Goal: Information Seeking & Learning: Learn about a topic

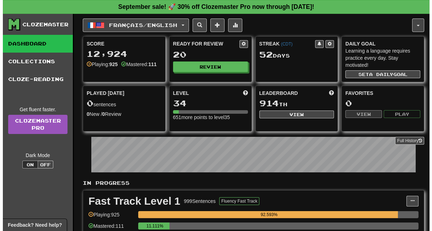
scroll to position [118, 0]
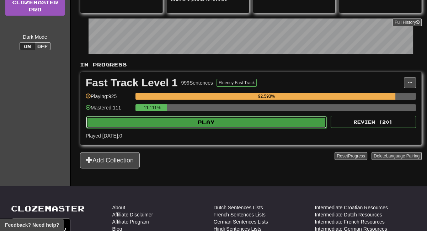
click at [190, 124] on button "Play" at bounding box center [206, 122] width 241 height 12
select select "**"
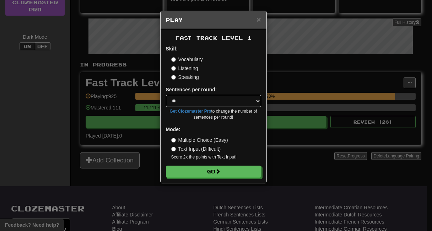
click at [181, 69] on label "Listening" at bounding box center [184, 68] width 27 height 7
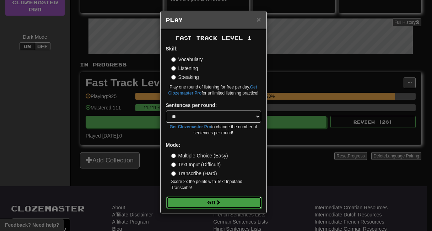
click at [187, 202] on button "Go" at bounding box center [213, 203] width 95 height 12
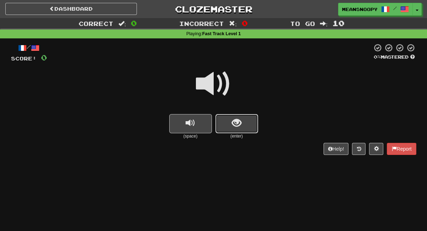
click at [234, 118] on span "show sentence" at bounding box center [237, 123] width 10 height 10
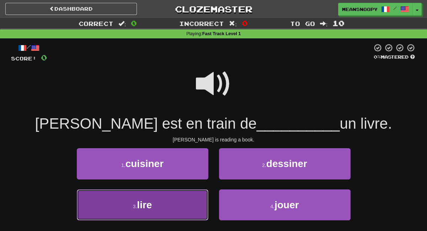
click at [178, 197] on button "3 . lire" at bounding box center [143, 205] width 132 height 31
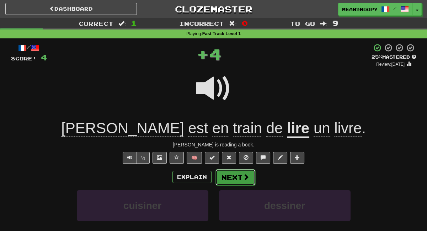
click at [240, 177] on button "Next" at bounding box center [235, 177] width 40 height 16
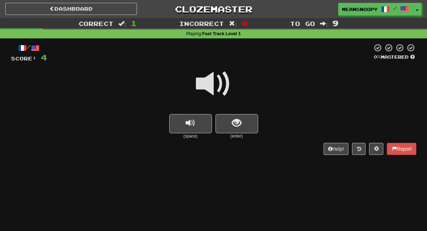
click at [209, 75] on span at bounding box center [214, 84] width 36 height 36
click at [223, 122] on button "show sentence" at bounding box center [236, 123] width 43 height 19
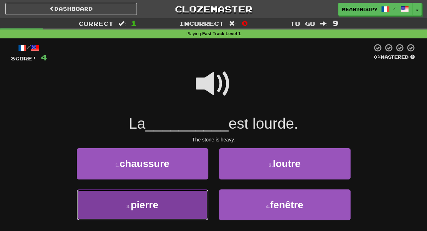
click at [186, 206] on button "3 . pierre" at bounding box center [143, 205] width 132 height 31
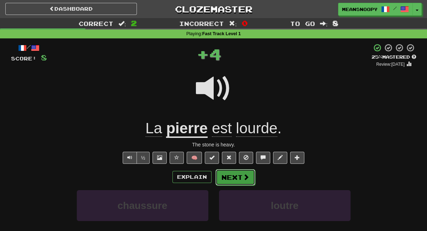
click at [235, 178] on button "Next" at bounding box center [235, 177] width 40 height 16
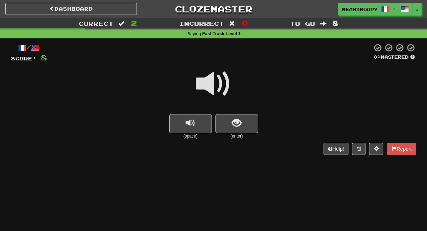
click at [209, 89] on span at bounding box center [214, 84] width 36 height 36
click at [234, 123] on span "show sentence" at bounding box center [237, 123] width 10 height 10
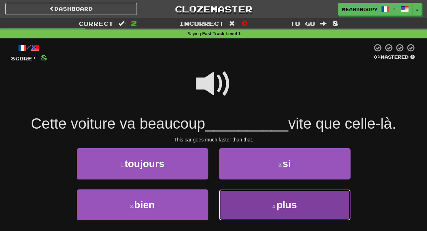
click at [241, 210] on button "4 . plus" at bounding box center [285, 205] width 132 height 31
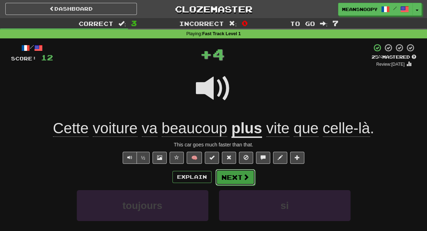
click at [243, 178] on span at bounding box center [246, 177] width 6 height 6
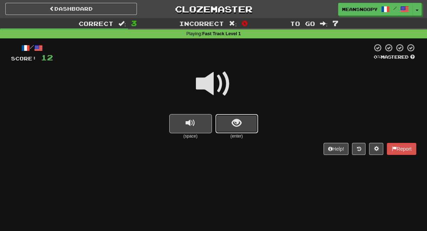
click at [245, 129] on button "show sentence" at bounding box center [236, 123] width 43 height 19
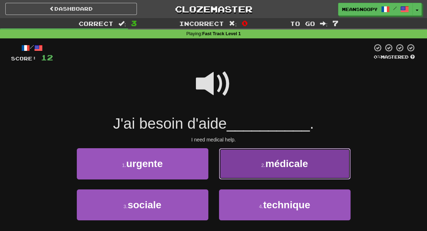
click at [247, 170] on button "2 . médicale" at bounding box center [285, 163] width 132 height 31
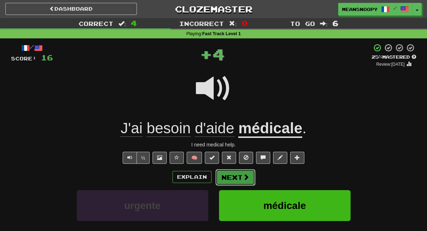
click at [233, 180] on button "Next" at bounding box center [235, 177] width 40 height 16
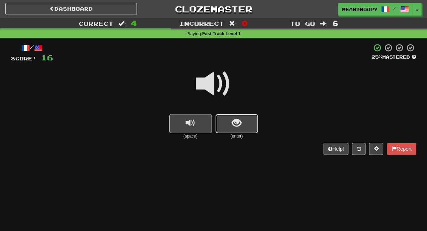
click at [241, 127] on button "show sentence" at bounding box center [236, 123] width 43 height 19
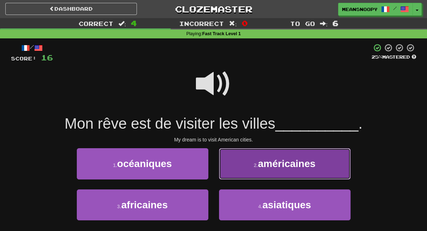
click at [240, 165] on button "2 . américaines" at bounding box center [285, 163] width 132 height 31
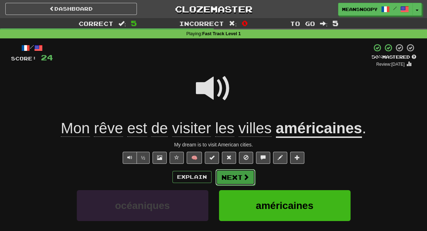
click at [225, 180] on button "Next" at bounding box center [235, 177] width 40 height 16
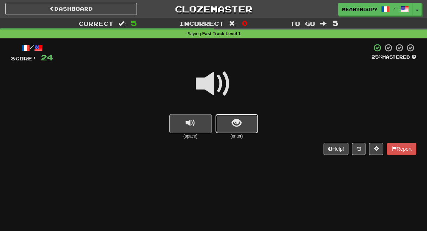
click at [233, 130] on button "show sentence" at bounding box center [236, 123] width 43 height 19
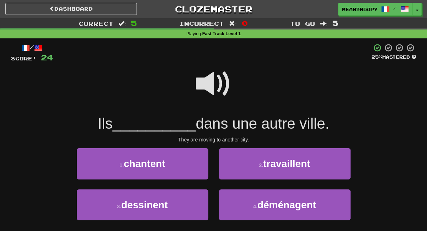
click at [206, 82] on span at bounding box center [214, 84] width 36 height 36
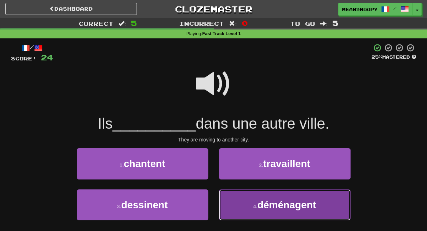
click at [260, 199] on button "4 . déménagent" at bounding box center [285, 205] width 132 height 31
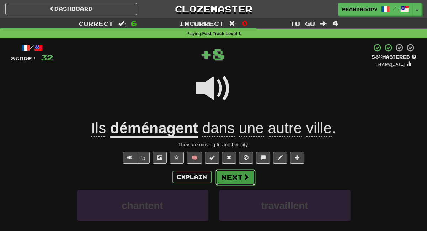
click at [243, 179] on span at bounding box center [246, 177] width 6 height 6
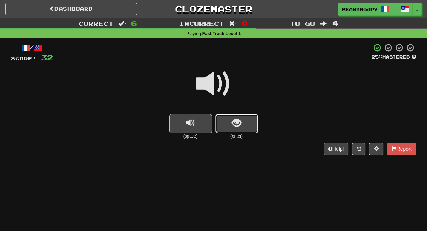
click at [246, 128] on button "show sentence" at bounding box center [236, 123] width 43 height 19
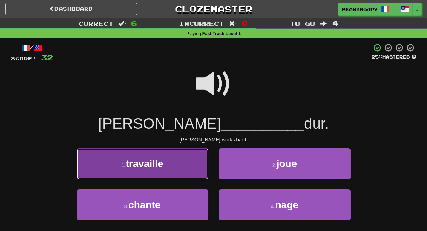
click at [191, 160] on button "1 . travaille" at bounding box center [143, 163] width 132 height 31
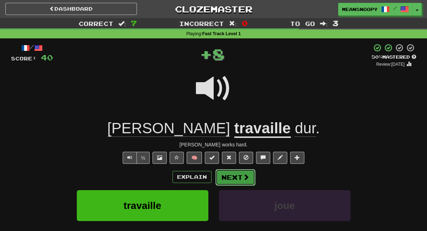
click at [226, 178] on button "Next" at bounding box center [235, 177] width 40 height 16
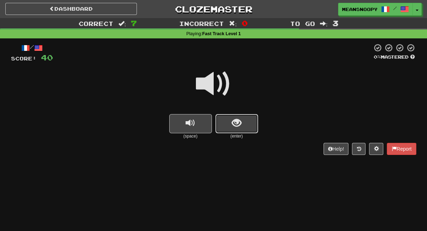
click at [240, 123] on span "show sentence" at bounding box center [237, 123] width 10 height 10
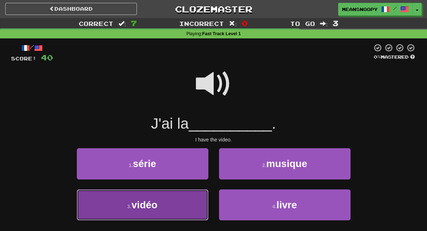
click at [176, 201] on button "3 . vidéo" at bounding box center [143, 205] width 132 height 31
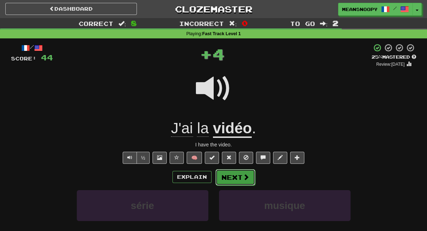
click at [229, 179] on button "Next" at bounding box center [235, 177] width 40 height 16
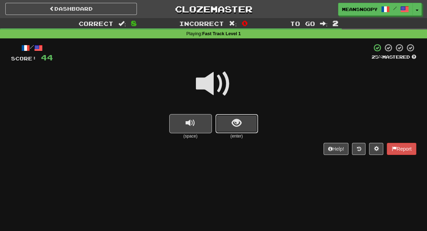
click at [248, 126] on button "show sentence" at bounding box center [236, 123] width 43 height 19
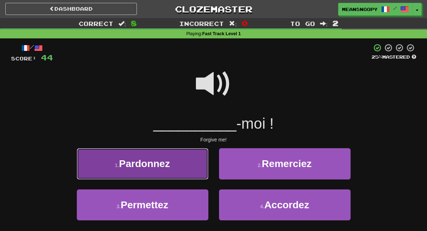
click at [176, 166] on button "1 . Pardonnez" at bounding box center [143, 163] width 132 height 31
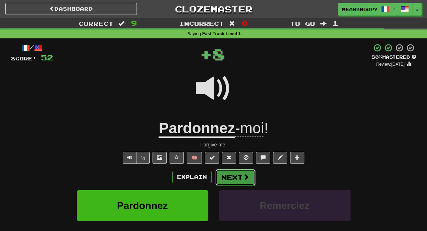
click at [228, 175] on button "Next" at bounding box center [235, 177] width 40 height 16
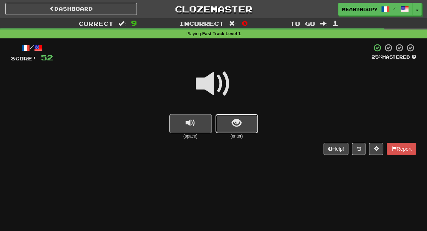
click at [253, 127] on button "show sentence" at bounding box center [236, 123] width 43 height 19
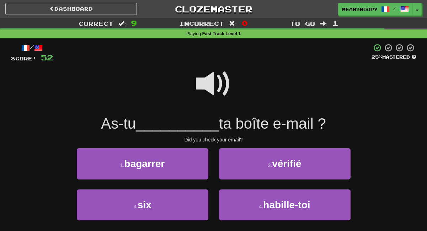
click at [203, 88] on span at bounding box center [214, 84] width 36 height 36
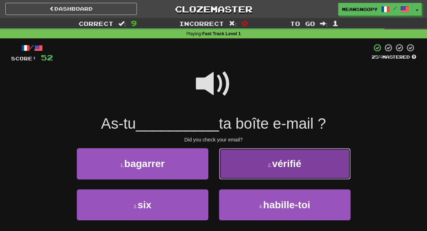
click at [242, 176] on button "2 . vérifié" at bounding box center [285, 163] width 132 height 31
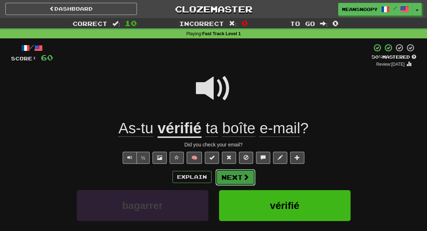
click at [234, 178] on button "Next" at bounding box center [235, 177] width 40 height 16
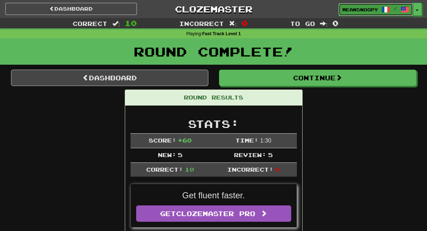
click at [348, 11] on span "meansnoopy" at bounding box center [360, 9] width 36 height 6
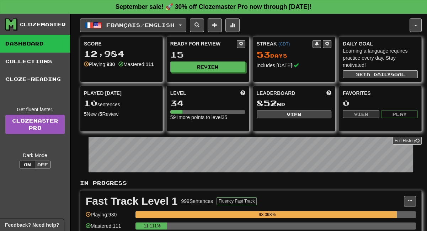
click at [175, 25] on span "Français / English" at bounding box center [140, 25] width 68 height 6
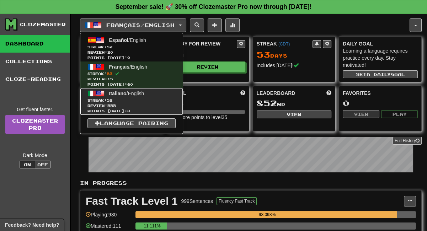
click at [119, 96] on span "Italiano" at bounding box center [117, 94] width 17 height 6
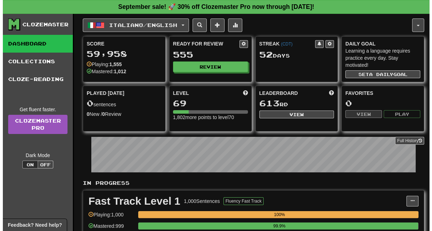
scroll to position [118, 0]
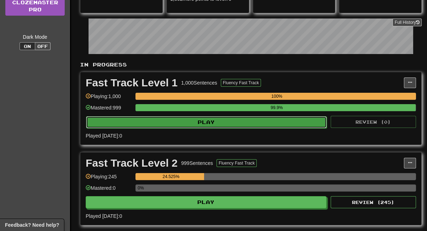
click at [171, 121] on button "Play" at bounding box center [206, 122] width 241 height 12
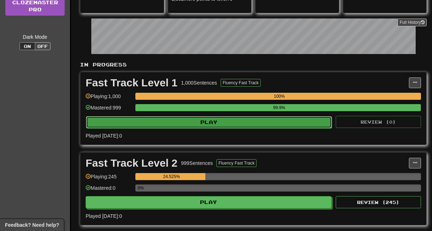
select select "**"
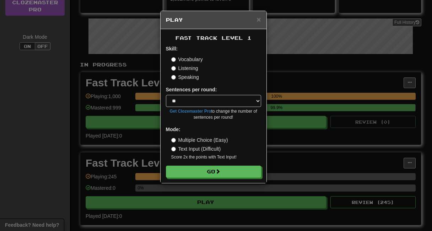
click at [178, 70] on label "Listening" at bounding box center [184, 68] width 27 height 7
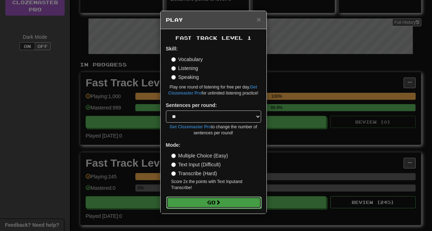
click at [188, 204] on button "Go" at bounding box center [213, 203] width 95 height 12
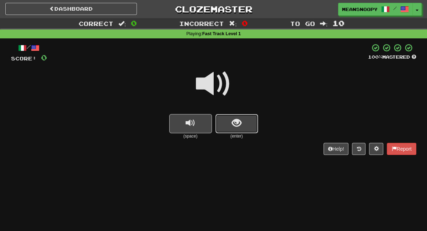
click at [228, 126] on button "show sentence" at bounding box center [236, 123] width 43 height 19
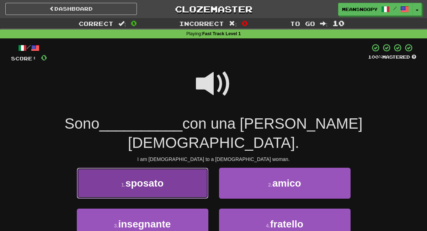
click at [187, 168] on button "1 . sposato" at bounding box center [143, 183] width 132 height 31
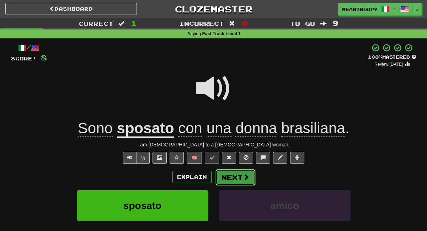
click at [233, 175] on button "Next" at bounding box center [235, 177] width 40 height 16
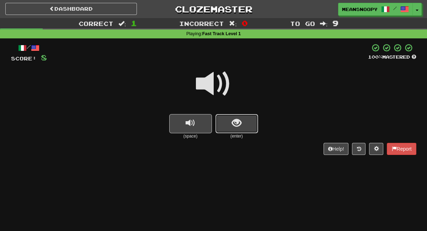
click at [240, 125] on span "show sentence" at bounding box center [237, 123] width 10 height 10
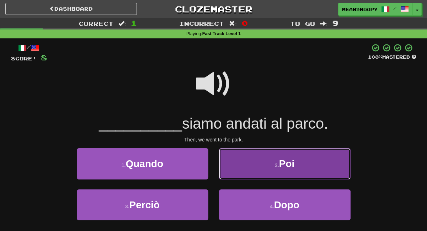
click at [244, 167] on button "2 . Poi" at bounding box center [285, 163] width 132 height 31
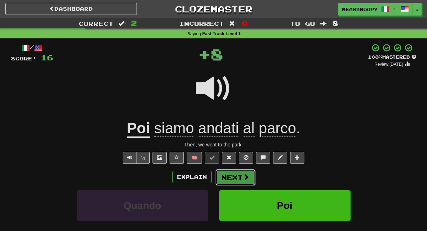
click at [232, 177] on button "Next" at bounding box center [235, 177] width 40 height 16
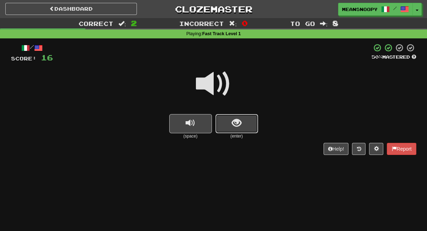
click at [230, 121] on button "show sentence" at bounding box center [236, 123] width 43 height 19
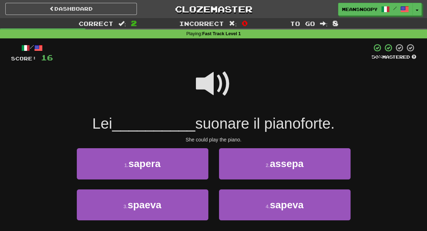
click at [202, 89] on span at bounding box center [214, 84] width 36 height 36
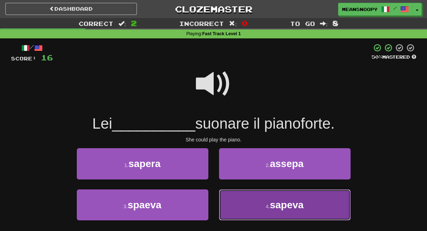
click at [250, 204] on button "4 . sapeva" at bounding box center [285, 205] width 132 height 31
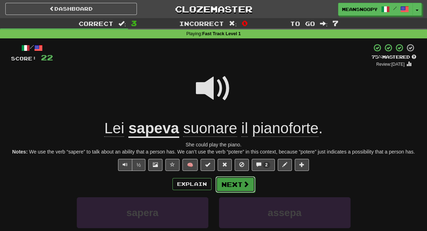
click at [238, 187] on button "Next" at bounding box center [235, 184] width 40 height 16
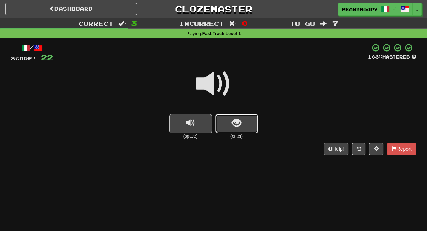
click at [252, 122] on button "show sentence" at bounding box center [236, 123] width 43 height 19
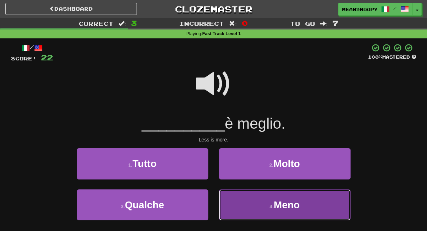
click at [239, 198] on button "4 . Meno" at bounding box center [285, 205] width 132 height 31
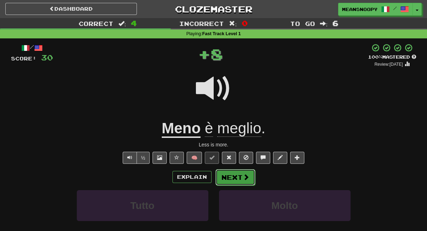
click at [239, 180] on button "Next" at bounding box center [235, 177] width 40 height 16
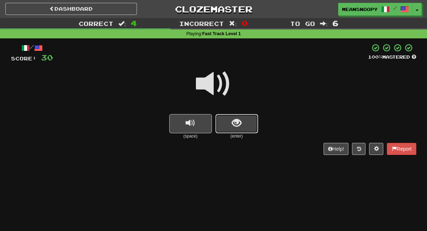
click at [238, 123] on span "show sentence" at bounding box center [237, 123] width 10 height 10
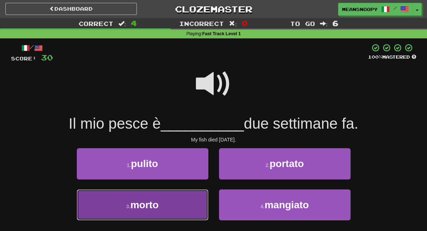
click at [160, 201] on button "3 . morto" at bounding box center [143, 205] width 132 height 31
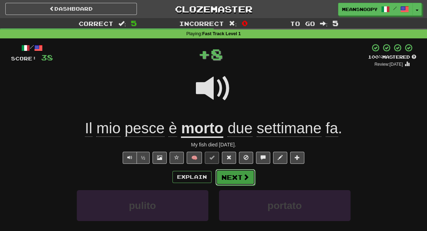
click at [243, 179] on span at bounding box center [246, 177] width 6 height 6
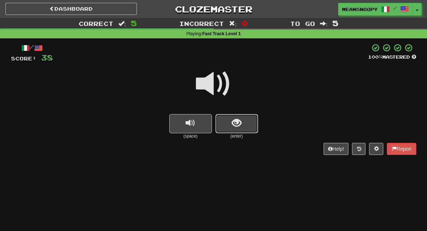
click at [229, 123] on button "show sentence" at bounding box center [236, 123] width 43 height 19
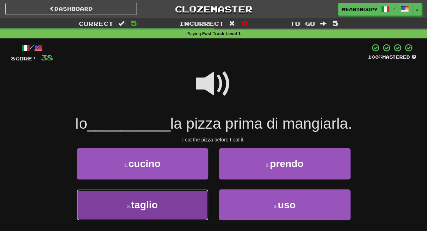
click at [169, 204] on button "3 . taglio" at bounding box center [143, 205] width 132 height 31
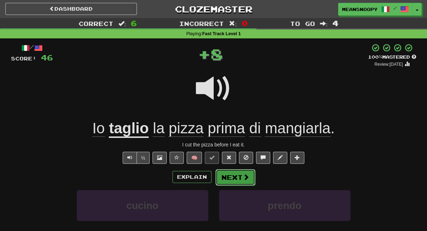
click at [233, 178] on button "Next" at bounding box center [235, 177] width 40 height 16
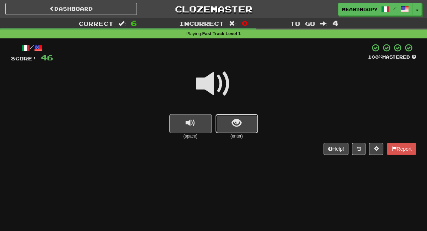
click at [238, 128] on span "show sentence" at bounding box center [237, 123] width 10 height 10
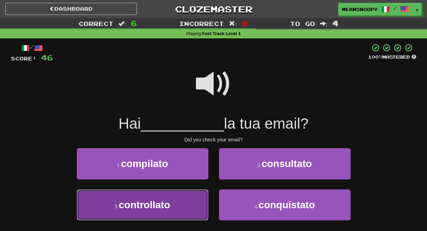
click at [171, 206] on button "3 . controllato" at bounding box center [143, 205] width 132 height 31
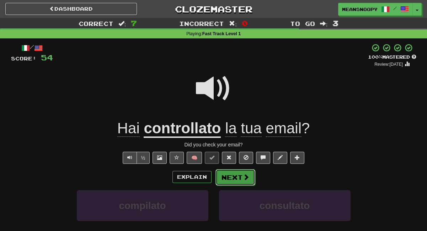
click at [230, 175] on button "Next" at bounding box center [235, 177] width 40 height 16
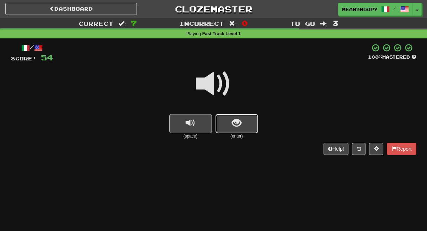
click at [237, 128] on span "show sentence" at bounding box center [237, 123] width 10 height 10
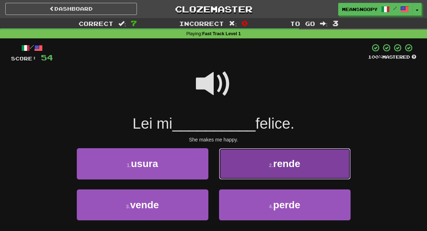
click at [242, 175] on button "2 . rende" at bounding box center [285, 163] width 132 height 31
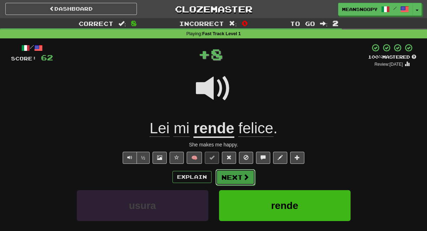
click at [237, 180] on button "Next" at bounding box center [235, 177] width 40 height 16
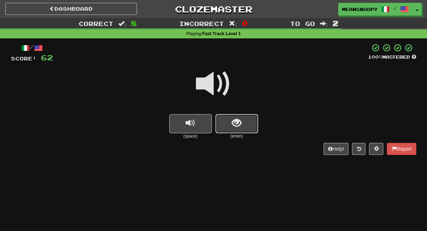
click at [229, 128] on button "show sentence" at bounding box center [236, 123] width 43 height 19
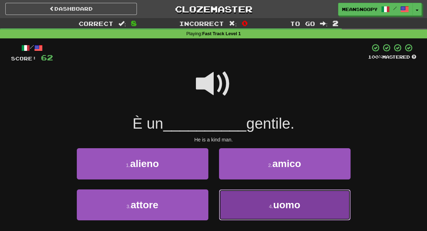
click at [234, 206] on button "4 . uomo" at bounding box center [285, 205] width 132 height 31
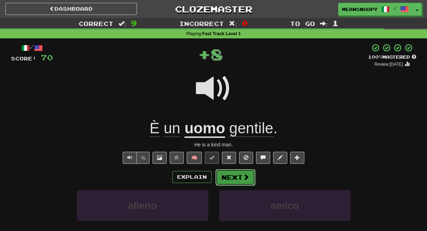
click at [232, 177] on button "Next" at bounding box center [235, 177] width 40 height 16
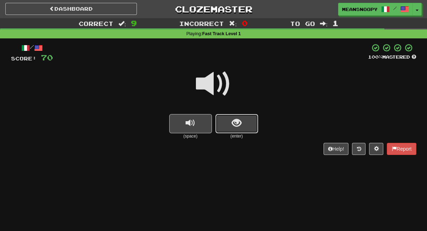
click at [229, 127] on button "show sentence" at bounding box center [236, 123] width 43 height 19
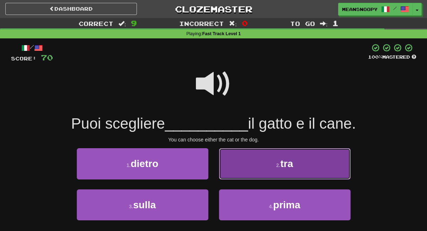
click at [231, 170] on button "2 . tra" at bounding box center [285, 163] width 132 height 31
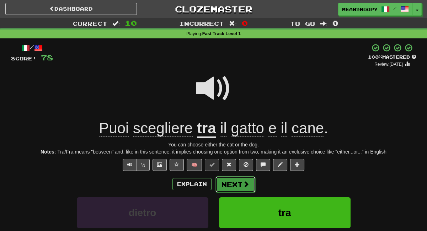
click at [230, 185] on button "Next" at bounding box center [235, 184] width 40 height 16
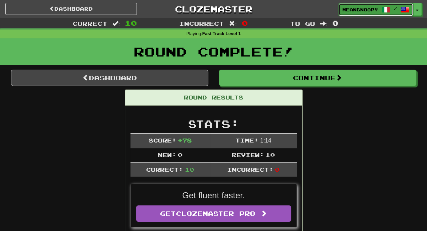
click at [360, 14] on link "meansnoopy /" at bounding box center [375, 9] width 75 height 13
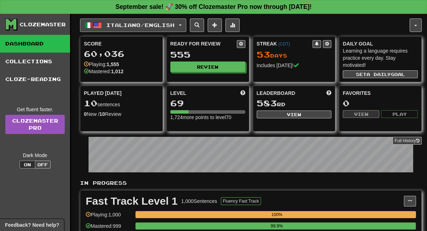
click at [130, 26] on span "Italiano / English" at bounding box center [140, 25] width 68 height 6
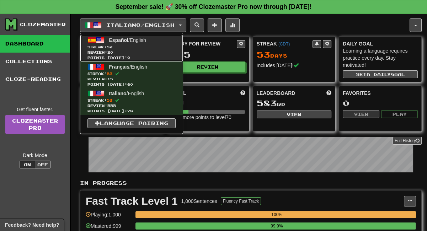
click at [130, 38] on span "Español / English" at bounding box center [127, 40] width 37 height 6
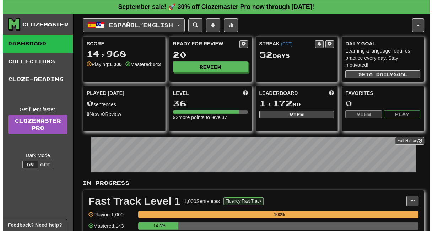
scroll to position [118, 0]
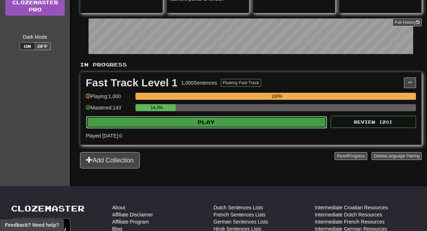
click at [212, 123] on button "Play" at bounding box center [206, 122] width 241 height 12
select select "**"
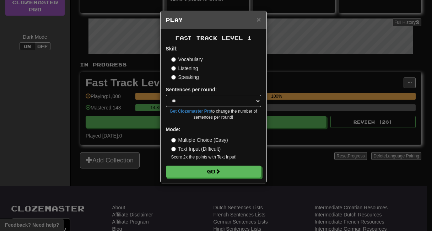
click at [187, 68] on label "Listening" at bounding box center [184, 68] width 27 height 7
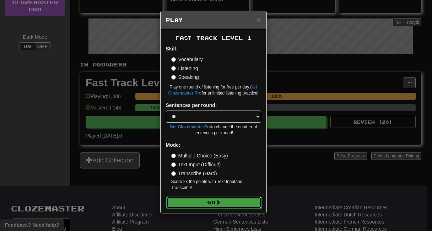
click at [202, 197] on button "Go" at bounding box center [213, 203] width 95 height 12
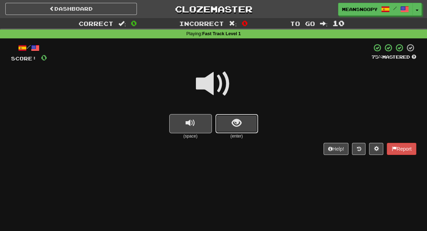
click at [229, 125] on button "show sentence" at bounding box center [236, 123] width 43 height 19
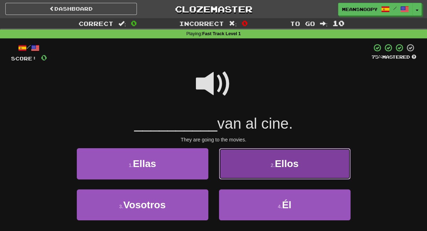
click at [255, 167] on button "2 . Ellos" at bounding box center [285, 163] width 132 height 31
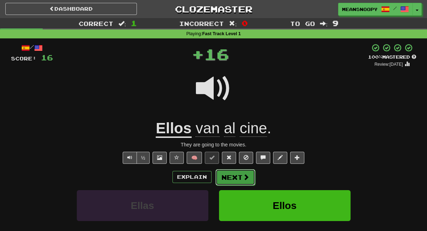
click at [243, 176] on span at bounding box center [246, 177] width 6 height 6
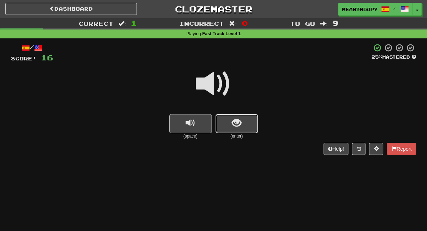
click at [241, 126] on span "show sentence" at bounding box center [237, 123] width 10 height 10
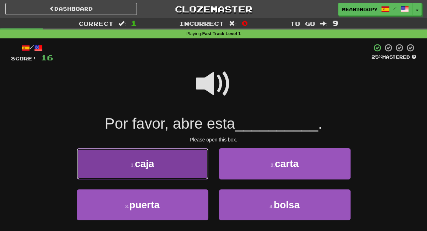
click at [194, 161] on button "1 . caja" at bounding box center [143, 163] width 132 height 31
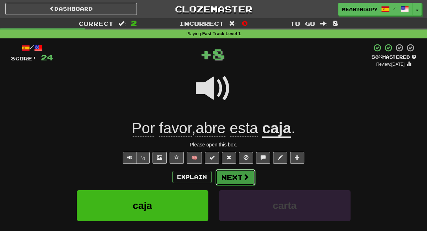
click at [232, 177] on button "Next" at bounding box center [235, 177] width 40 height 16
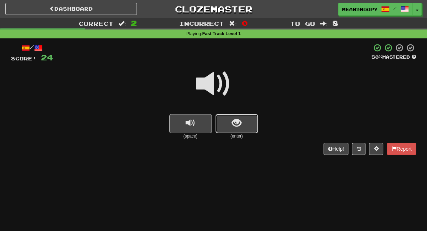
click at [230, 125] on button "show sentence" at bounding box center [236, 123] width 43 height 19
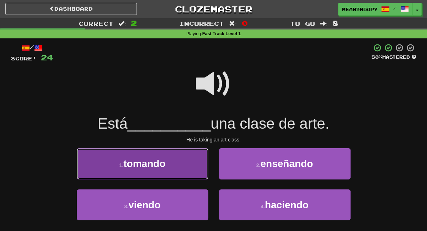
click at [167, 163] on button "1 . tomando" at bounding box center [143, 163] width 132 height 31
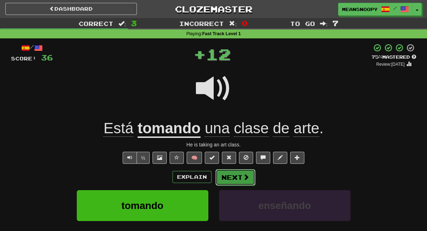
click at [240, 175] on button "Next" at bounding box center [235, 177] width 40 height 16
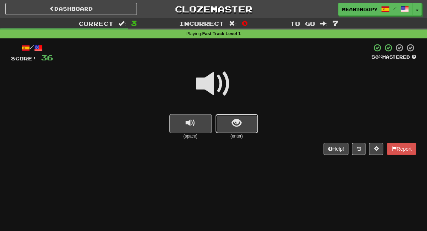
click at [234, 128] on span "show sentence" at bounding box center [237, 123] width 10 height 10
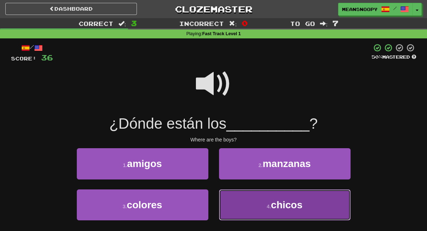
click at [244, 203] on button "4 . chicos" at bounding box center [285, 205] width 132 height 31
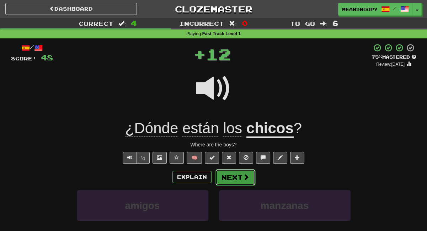
click at [233, 175] on button "Next" at bounding box center [235, 177] width 40 height 16
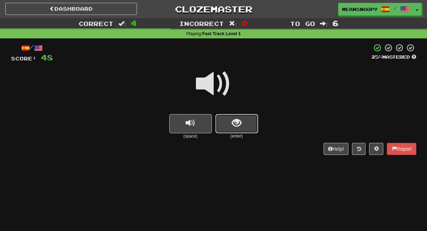
click at [227, 131] on button "show sentence" at bounding box center [236, 123] width 43 height 19
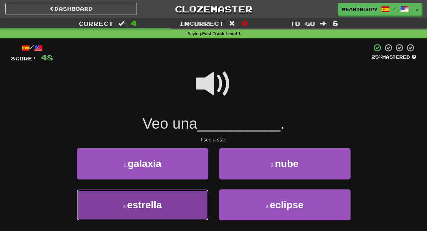
click at [192, 203] on button "3 . [PERSON_NAME]" at bounding box center [143, 205] width 132 height 31
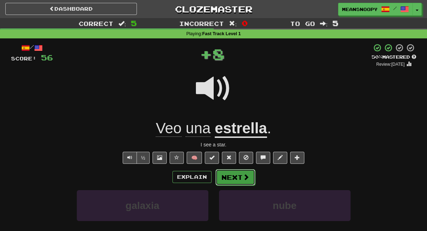
click at [234, 181] on button "Next" at bounding box center [235, 177] width 40 height 16
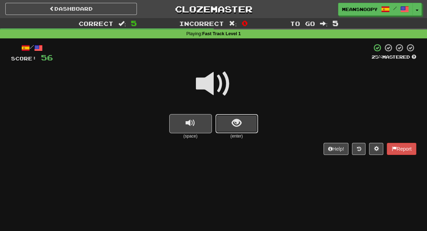
click at [228, 129] on button "show sentence" at bounding box center [236, 123] width 43 height 19
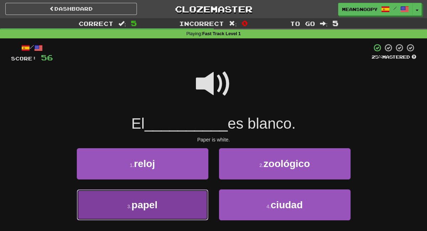
click at [190, 198] on button "3 . papel" at bounding box center [143, 205] width 132 height 31
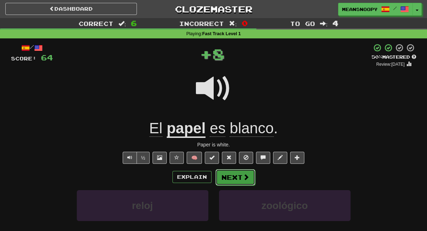
click at [226, 176] on button "Next" at bounding box center [235, 177] width 40 height 16
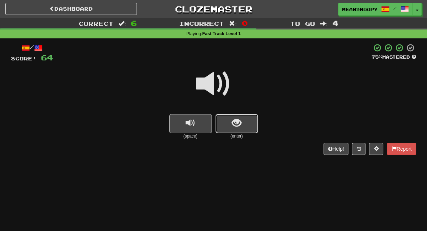
click at [228, 125] on button "show sentence" at bounding box center [236, 123] width 43 height 19
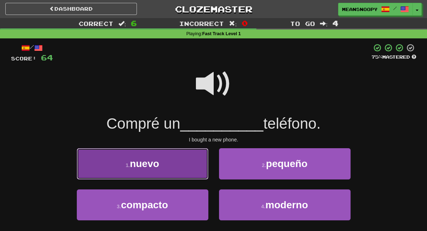
click at [182, 160] on button "1 . nuevo" at bounding box center [143, 163] width 132 height 31
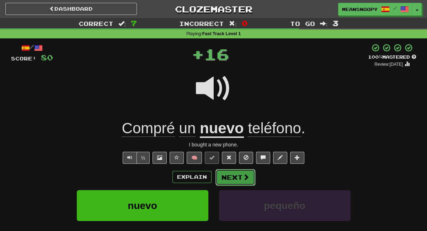
click at [232, 179] on button "Next" at bounding box center [235, 177] width 40 height 16
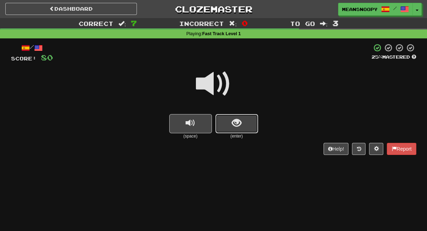
click at [250, 127] on button "show sentence" at bounding box center [236, 123] width 43 height 19
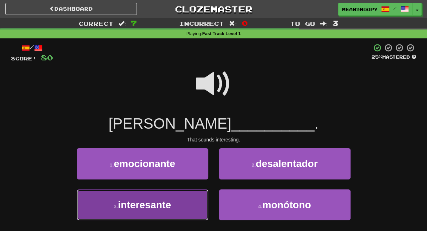
click at [190, 195] on button "3 . interesante" at bounding box center [143, 205] width 132 height 31
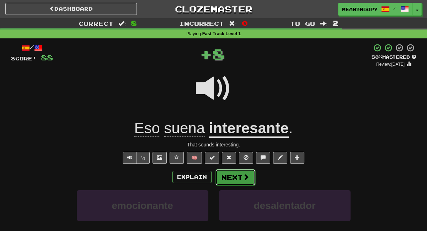
click at [235, 176] on button "Next" at bounding box center [235, 177] width 40 height 16
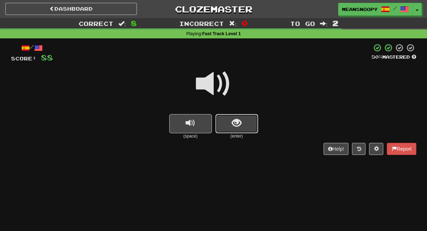
click at [236, 128] on span "show sentence" at bounding box center [237, 123] width 10 height 10
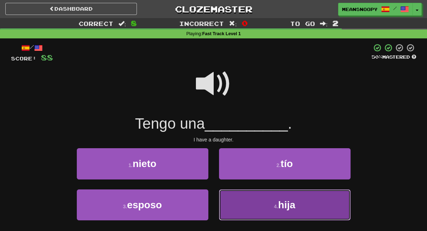
click at [255, 198] on button "4 . hija" at bounding box center [285, 205] width 132 height 31
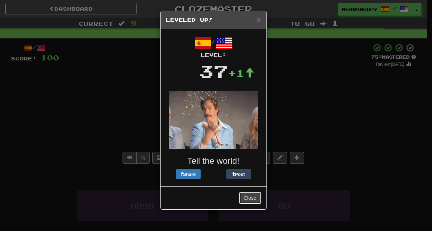
click at [255, 195] on button "Close" at bounding box center [250, 198] width 22 height 12
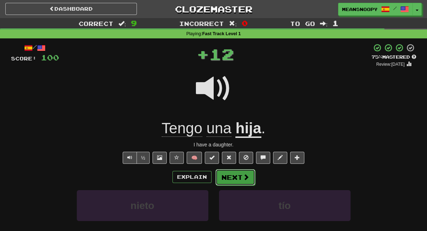
click at [240, 178] on button "Next" at bounding box center [235, 177] width 40 height 16
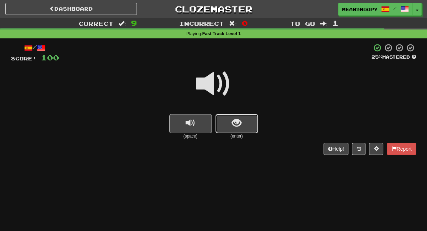
click at [235, 126] on span "show sentence" at bounding box center [237, 123] width 10 height 10
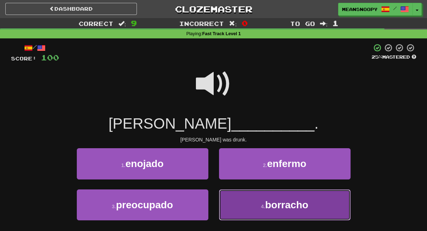
click at [236, 202] on button "4 . [GEOGRAPHIC_DATA]" at bounding box center [285, 205] width 132 height 31
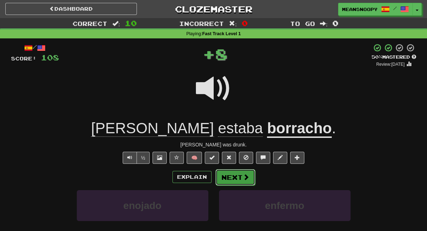
click at [248, 175] on span at bounding box center [246, 177] width 6 height 6
